Goal: Transaction & Acquisition: Purchase product/service

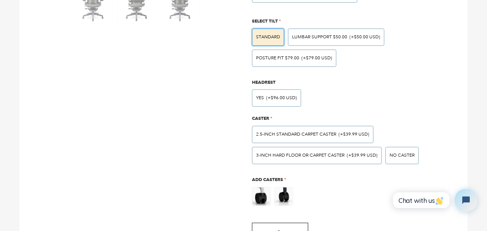
scroll to position [500, 0]
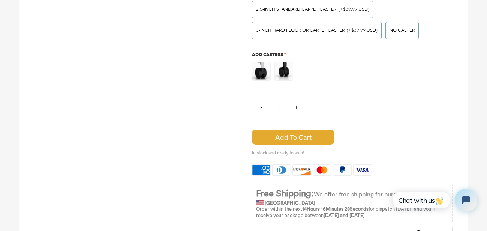
click at [310, 135] on span "Add to Cart" at bounding box center [293, 136] width 83 height 15
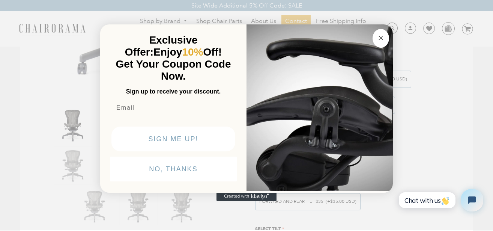
scroll to position [174, 0]
click at [378, 38] on circle "Close dialog" at bounding box center [381, 37] width 9 height 9
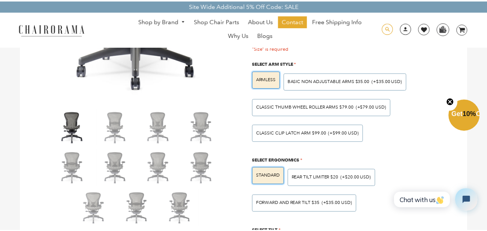
scroll to position [173, 0]
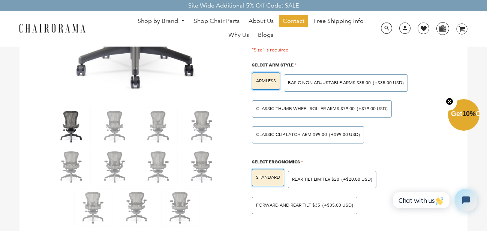
drag, startPoint x: 448, startPoint y: 105, endPoint x: 448, endPoint y: 101, distance: 4.5
click at [448, 105] on button "Close teaser" at bounding box center [449, 101] width 15 height 17
click at [383, 47] on div ""Size" is required" at bounding box center [352, 50] width 201 height 6
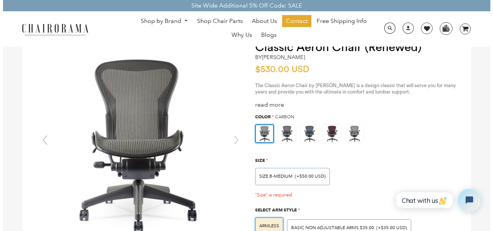
scroll to position [0, 0]
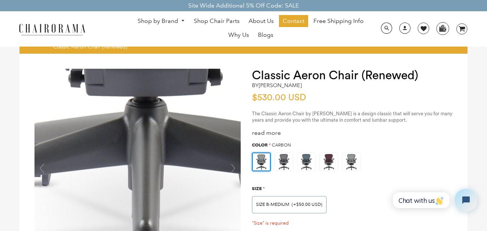
click at [133, 228] on img at bounding box center [138, 172] width 206 height 206
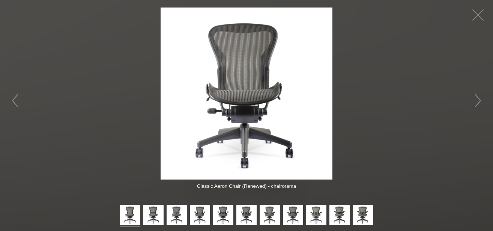
click at [420, 61] on figure at bounding box center [246, 94] width 493 height 172
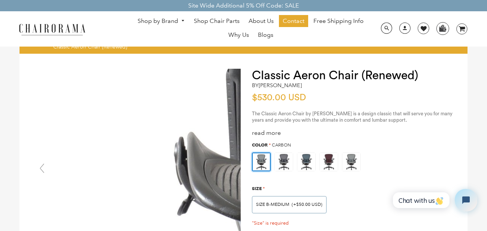
click at [79, 170] on img at bounding box center [138, 172] width 206 height 206
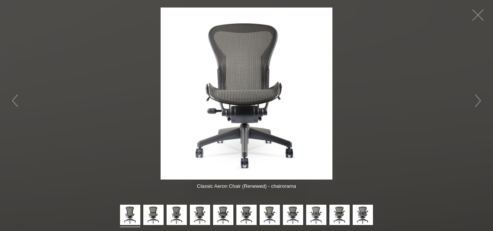
click at [221, 22] on img at bounding box center [247, 94] width 172 height 172
